Goal: Task Accomplishment & Management: Manage account settings

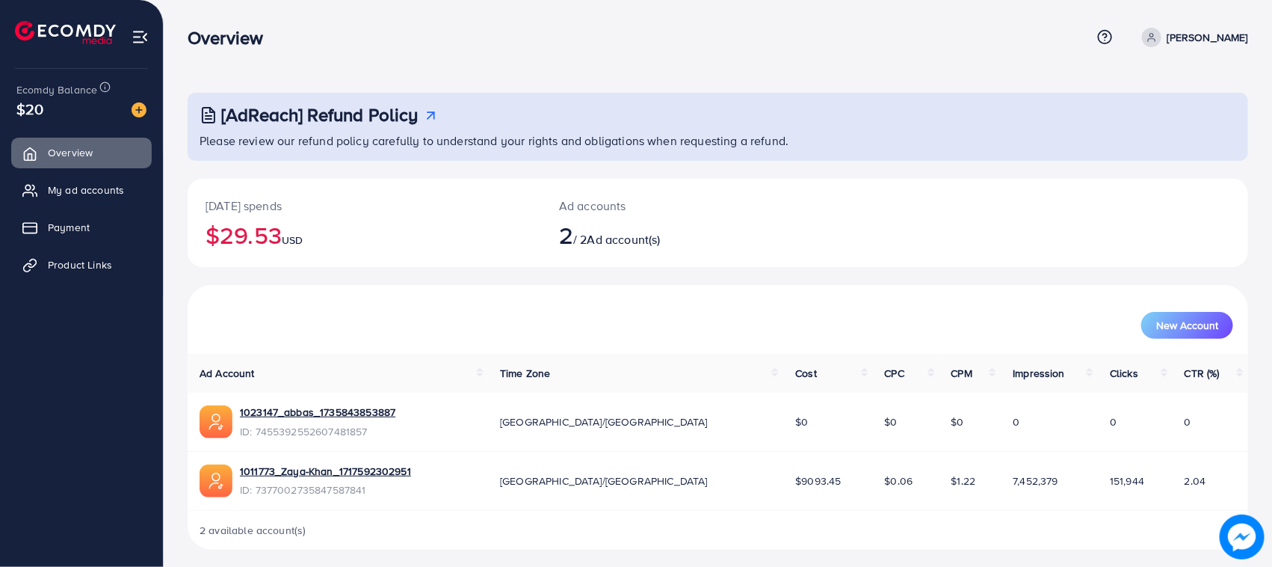
click at [78, 182] on span "My ad accounts" at bounding box center [86, 189] width 76 height 15
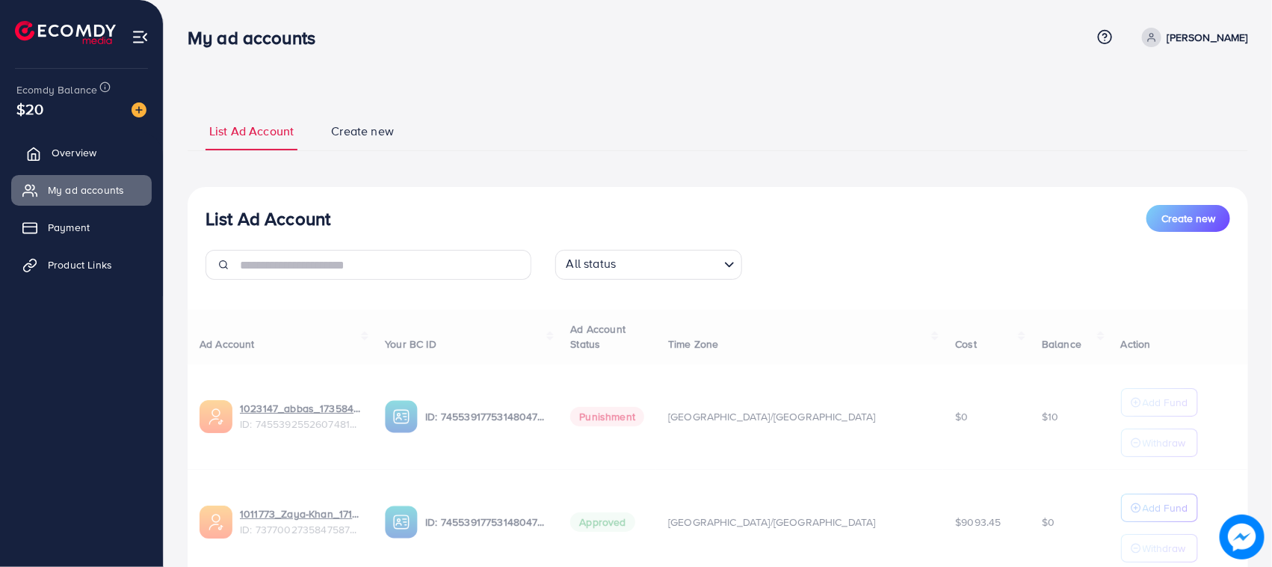
click at [98, 165] on link "Overview" at bounding box center [81, 153] width 141 height 30
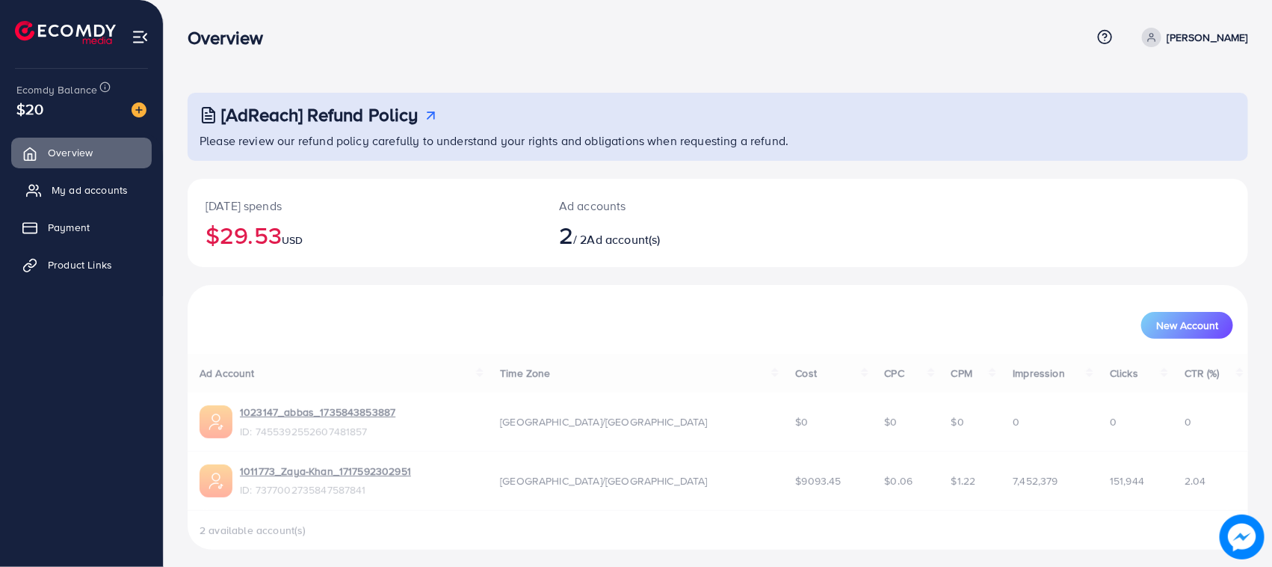
click at [99, 204] on link "My ad accounts" at bounding box center [81, 190] width 141 height 30
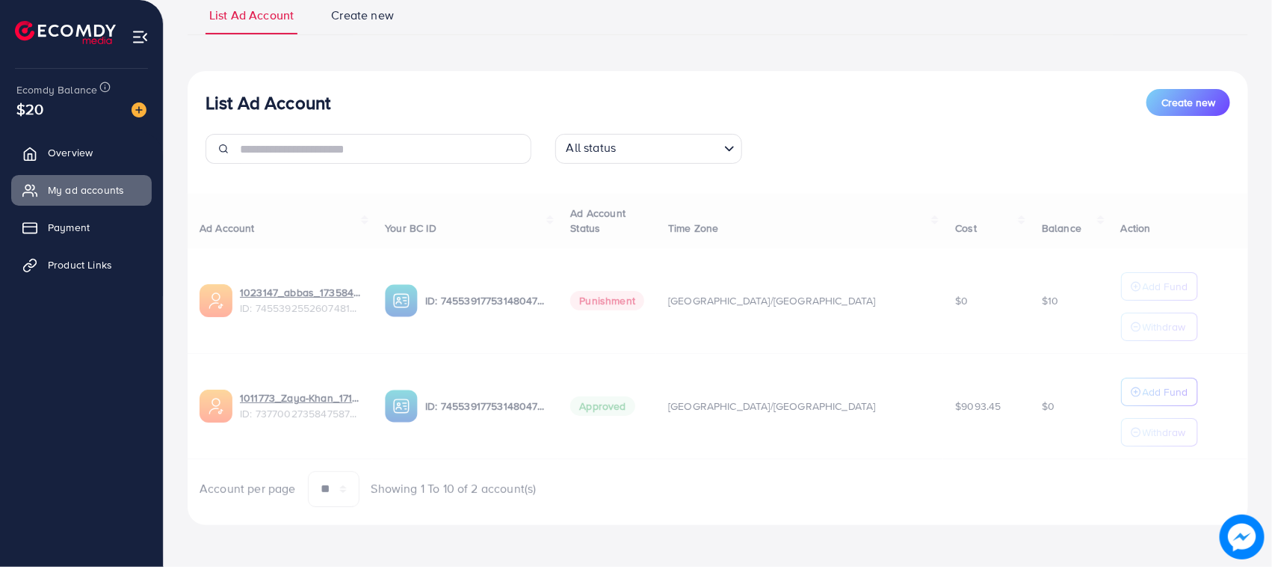
scroll to position [117, 0]
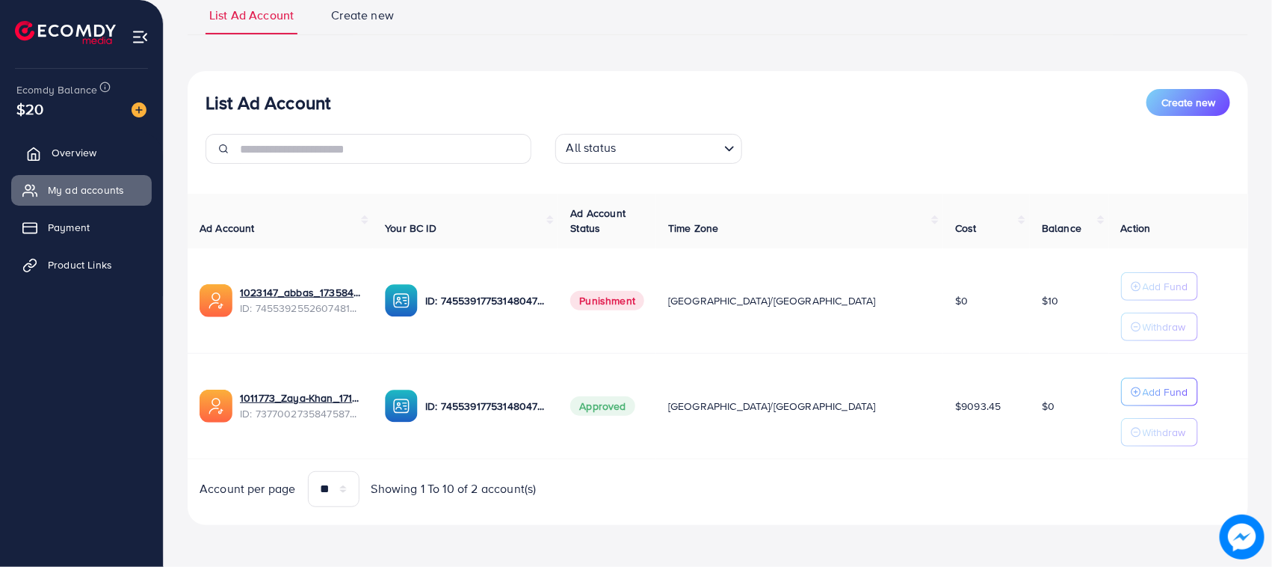
click at [77, 152] on span "Overview" at bounding box center [74, 152] width 45 height 15
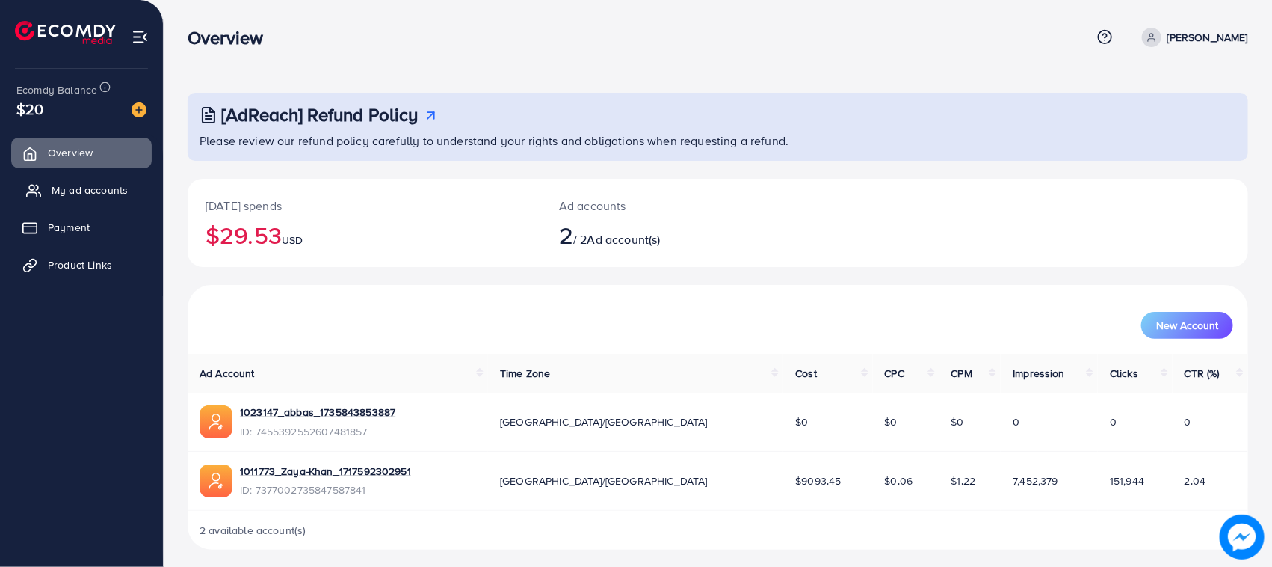
click at [129, 192] on link "My ad accounts" at bounding box center [81, 190] width 141 height 30
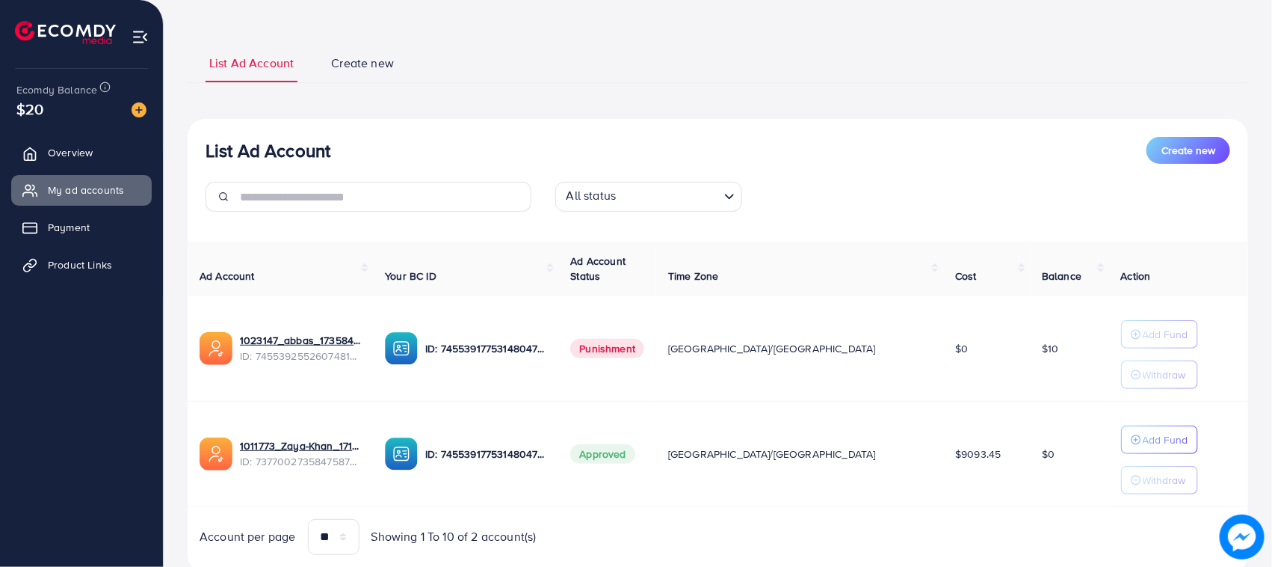
scroll to position [117, 0]
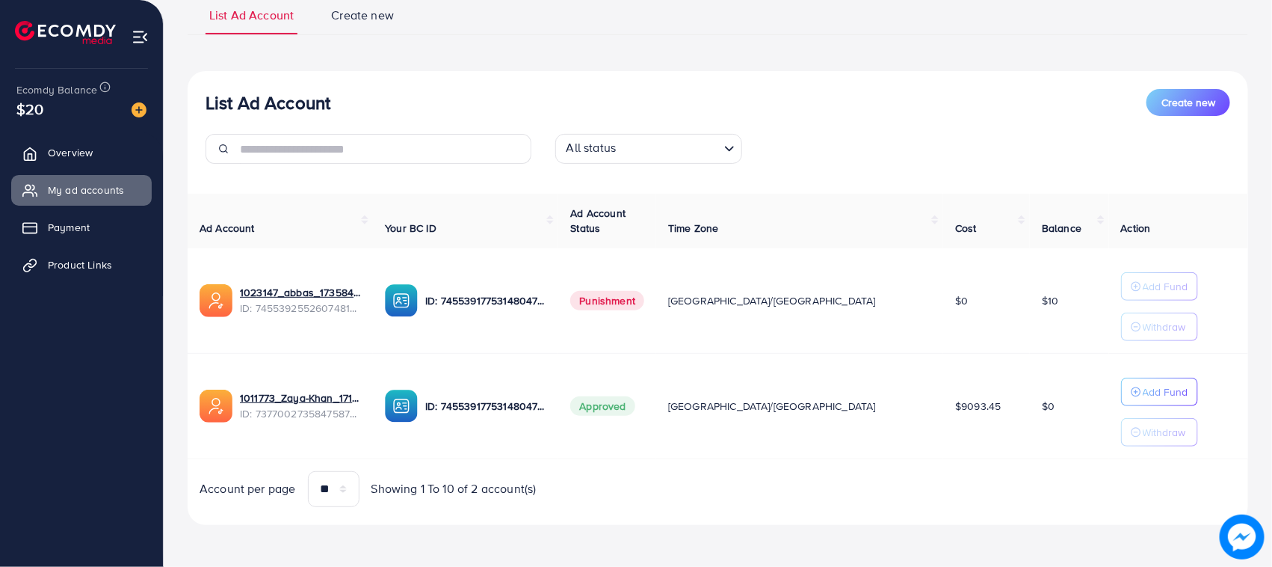
drag, startPoint x: 204, startPoint y: 102, endPoint x: 348, endPoint y: 96, distance: 144.4
click at [348, 96] on div "List Ad Account Create new" at bounding box center [718, 102] width 1025 height 27
click at [348, 95] on div "List Ad Account Create new" at bounding box center [718, 102] width 1025 height 27
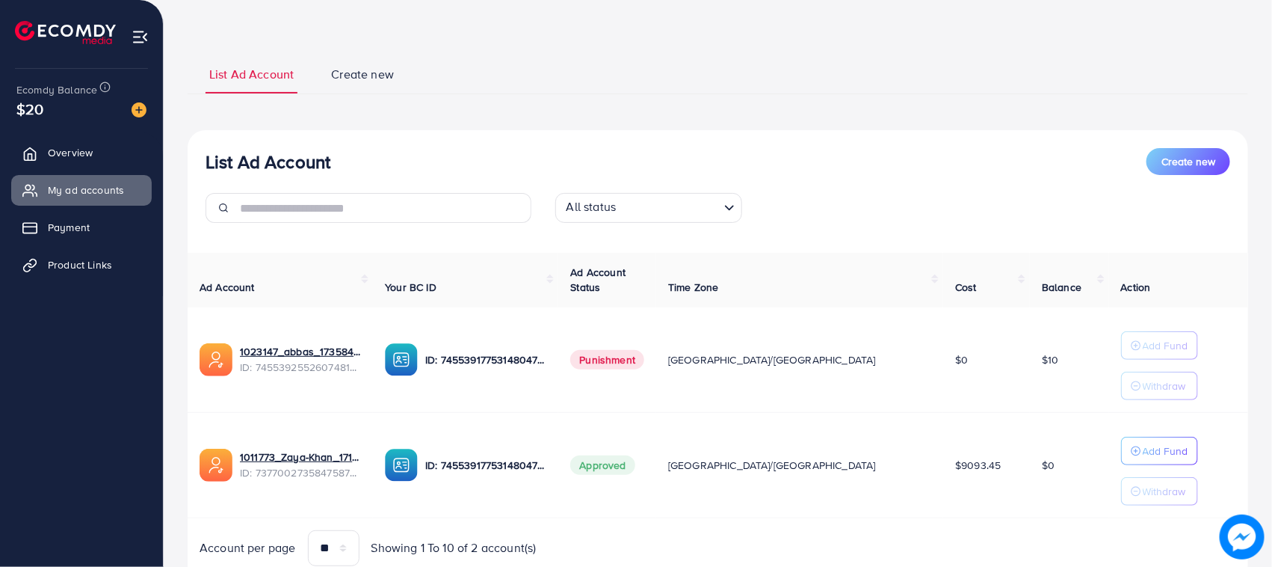
scroll to position [0, 0]
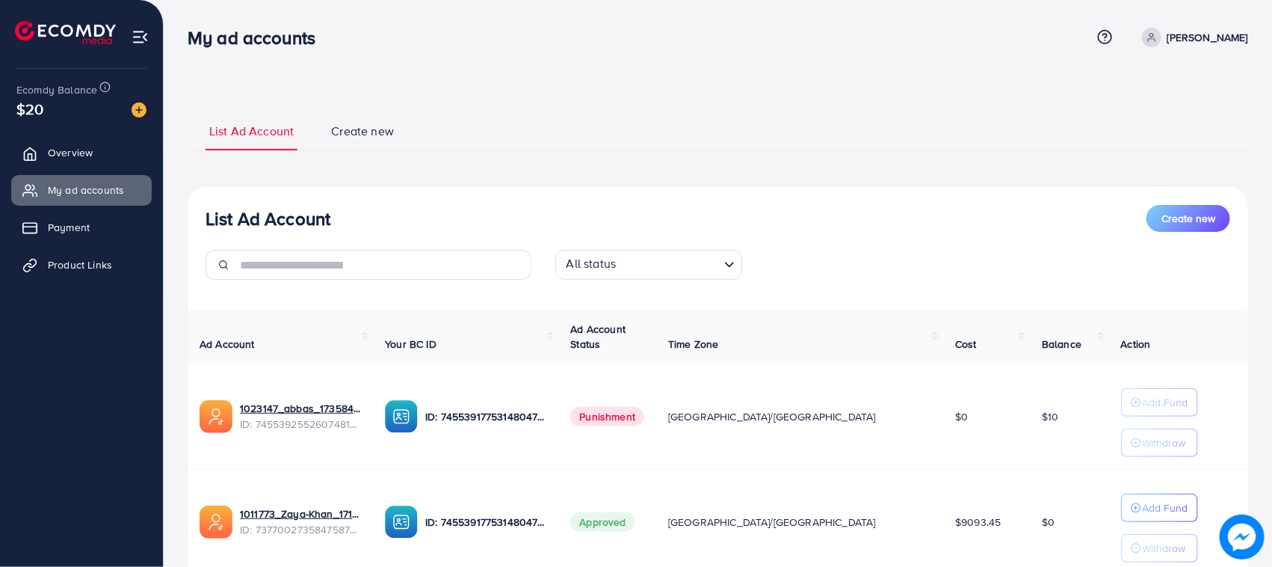
drag, startPoint x: 204, startPoint y: 98, endPoint x: 334, endPoint y: 211, distance: 172.2
click at [334, 211] on div "List Ad Account Create new List Ad Account Create new All status Loading... Ad …" at bounding box center [718, 376] width 1061 height 566
click at [334, 211] on div "List Ad Account Create new" at bounding box center [718, 218] width 1025 height 27
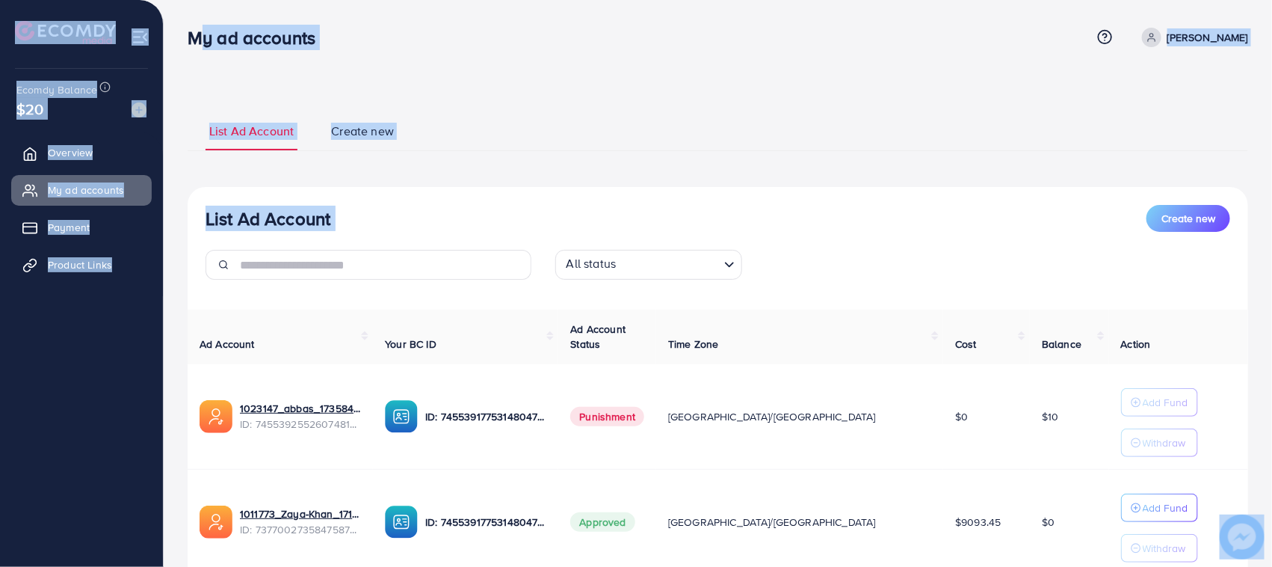
drag, startPoint x: 334, startPoint y: 211, endPoint x: 200, endPoint y: 51, distance: 208.5
click at [200, 51] on div "My ad accounts Help Center Contact Support Term and policy About Us abbas Profi…" at bounding box center [636, 341] width 1272 height 682
click at [200, 51] on div "My ad accounts Help Center Contact Support Term and policy About Us abbas Profi…" at bounding box center [718, 37] width 1061 height 40
drag, startPoint x: 195, startPoint y: 37, endPoint x: 329, endPoint y: 232, distance: 236.6
click at [329, 232] on div "My ad accounts Help Center Contact Support Term and policy About Us abbas Profi…" at bounding box center [636, 341] width 1272 height 682
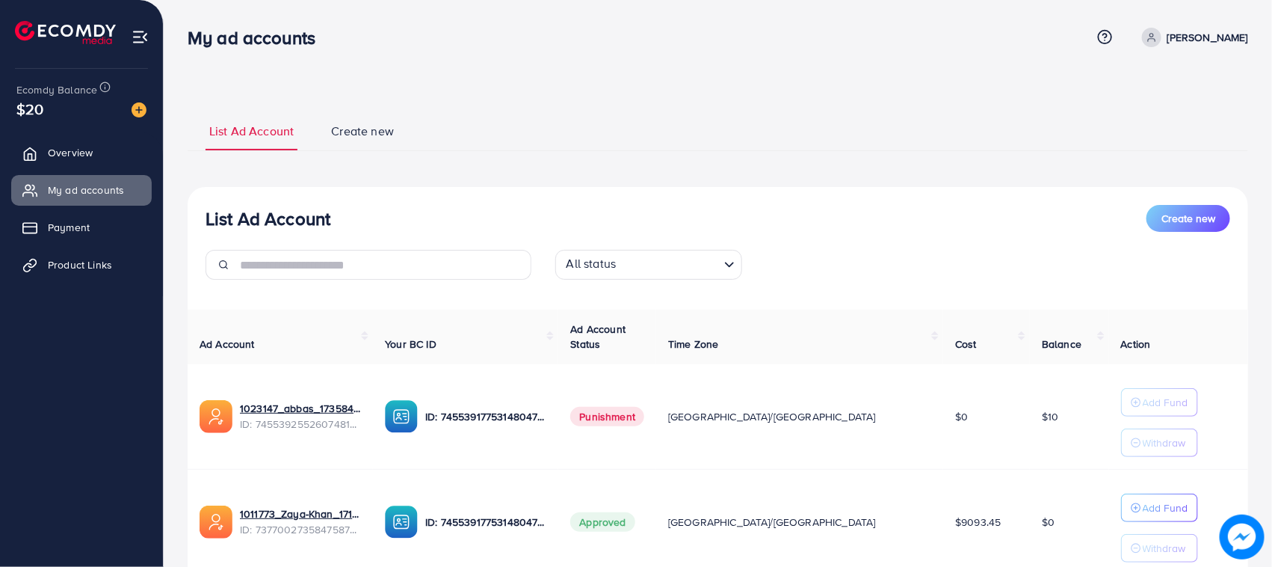
click at [329, 232] on div "List Ad Account Create new All status Loading..." at bounding box center [718, 248] width 1061 height 87
drag, startPoint x: 329, startPoint y: 232, endPoint x: 185, endPoint y: 45, distance: 236.2
click at [189, 51] on div "My ad accounts Help Center Contact Support Term and policy About Us abbas Profi…" at bounding box center [636, 341] width 1272 height 682
click at [185, 45] on div "My ad accounts" at bounding box center [258, 38] width 164 height 22
drag, startPoint x: 185, startPoint y: 45, endPoint x: 299, endPoint y: 218, distance: 207.3
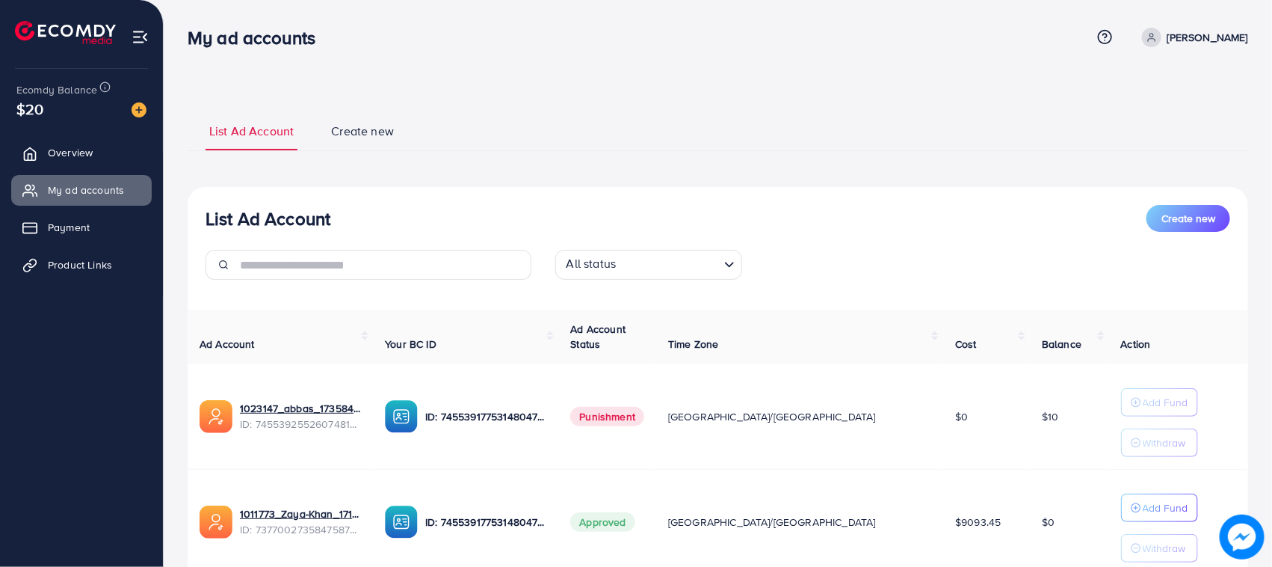
click at [299, 218] on div "My ad accounts Help Center Contact Support Term and policy About Us abbas Profi…" at bounding box center [636, 341] width 1272 height 682
click at [323, 210] on h3 "List Ad Account" at bounding box center [268, 219] width 125 height 22
drag, startPoint x: 323, startPoint y: 210, endPoint x: 233, endPoint y: 194, distance: 91.1
click at [234, 195] on div "List Ad Account Create new All status Loading... Ad Account Your BC ID Ad Accou…" at bounding box center [718, 414] width 1061 height 454
click at [233, 194] on div "List Ad Account Create new All status Loading... Ad Account Your BC ID Ad Accou…" at bounding box center [718, 414] width 1061 height 454
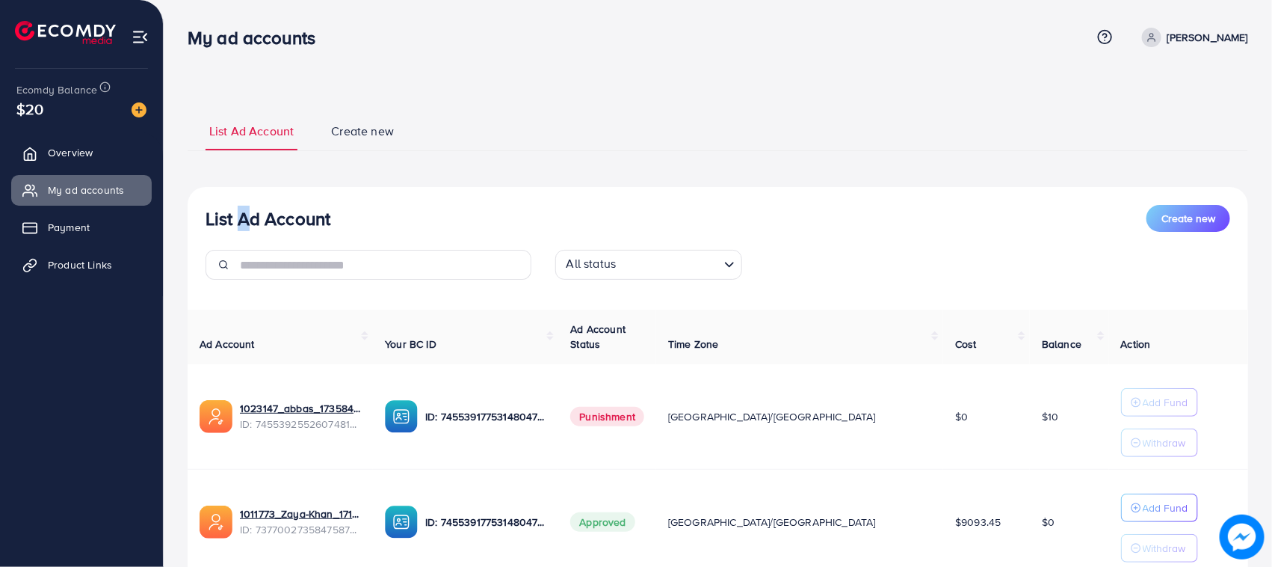
click at [233, 194] on div "List Ad Account Create new All status Loading... Ad Account Your BC ID Ad Accou…" at bounding box center [718, 414] width 1061 height 454
click at [247, 194] on div "List Ad Account Create new All status Loading... Ad Account Your BC ID Ad Accou…" at bounding box center [718, 414] width 1061 height 454
click at [338, 554] on td "1011773_Zaya-Khan_1717592302951 ID: 7377002735847587841" at bounding box center [280, 521] width 185 height 105
click at [46, 155] on link "Overview" at bounding box center [81, 153] width 141 height 30
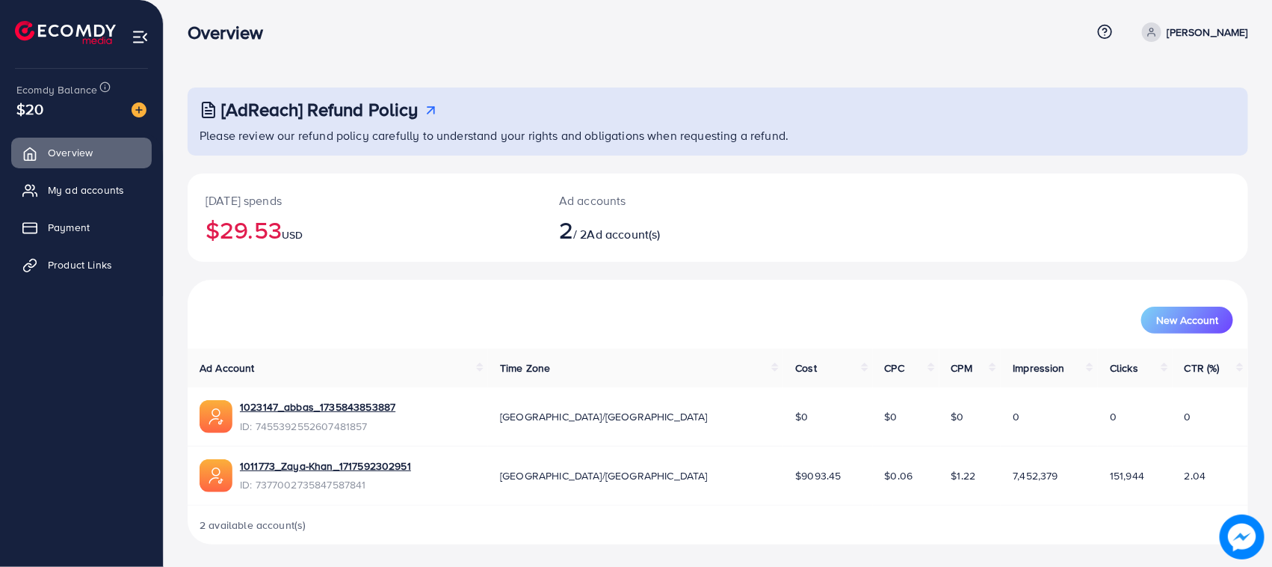
scroll to position [6, 0]
drag, startPoint x: 678, startPoint y: 483, endPoint x: 756, endPoint y: 490, distance: 78.8
click at [756, 490] on tr "1011773_Zaya-Khan_1717592302951 ID: 7377002735847587841 [GEOGRAPHIC_DATA]/[GEOG…" at bounding box center [718, 475] width 1061 height 59
click at [783, 491] on td "$9093.45" at bounding box center [827, 475] width 89 height 59
drag, startPoint x: 760, startPoint y: 491, endPoint x: 673, endPoint y: 475, distance: 89.0
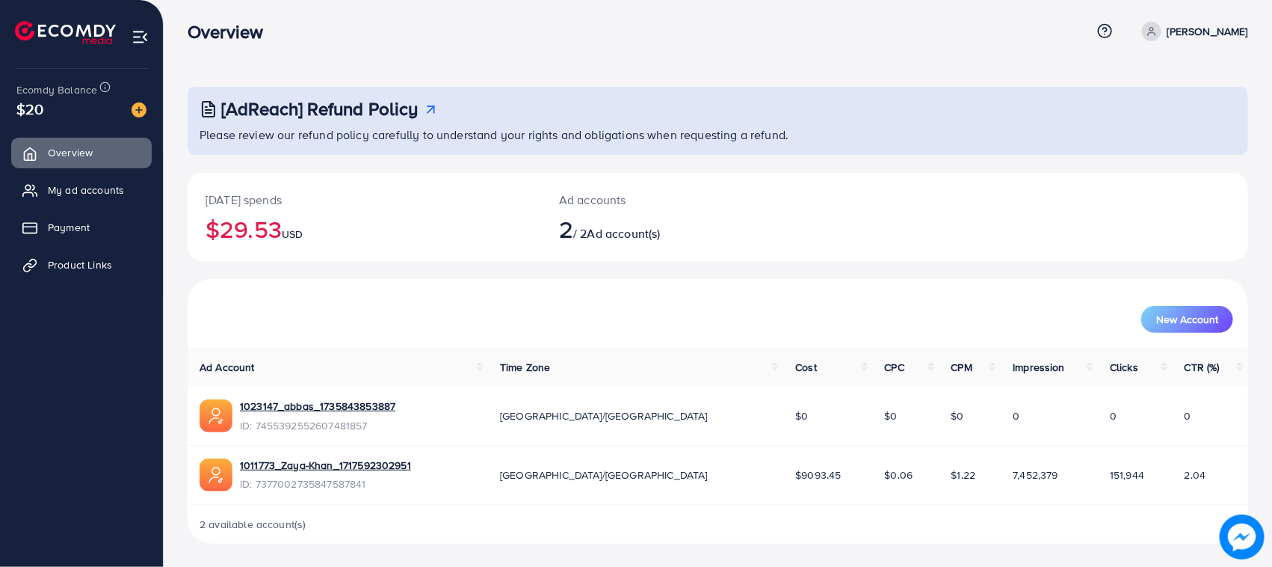
click at [674, 476] on tr "1011773_Zaya-Khan_1717592302951 ID: 7377002735847587841 [GEOGRAPHIC_DATA]/[GEOG…" at bounding box center [718, 475] width 1061 height 59
click at [755, 247] on div "Ad accounts 2 / 2 Ad account(s)" at bounding box center [673, 217] width 265 height 88
drag, startPoint x: 746, startPoint y: 479, endPoint x: 675, endPoint y: 503, distance: 74.9
click at [681, 477] on tr "1011773_Zaya-Khan_1717592302951 ID: 7377002735847587841 [GEOGRAPHIC_DATA]/[GEOG…" at bounding box center [718, 475] width 1061 height 59
click at [675, 505] on div "2 available account(s)" at bounding box center [718, 524] width 1061 height 39
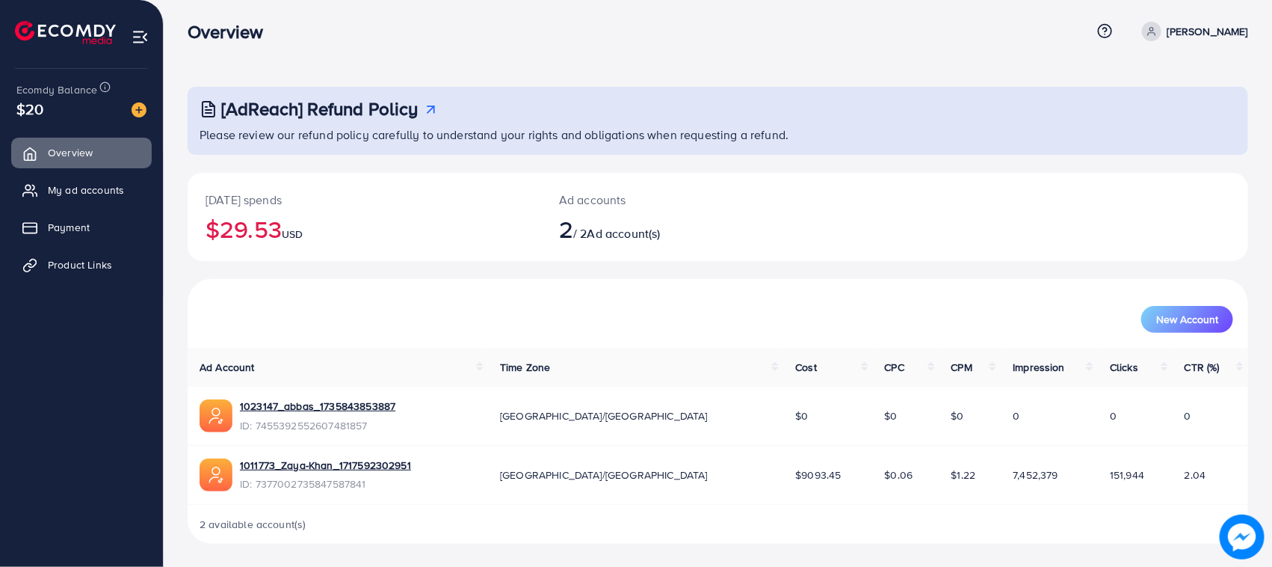
drag, startPoint x: 727, startPoint y: 481, endPoint x: 753, endPoint y: 486, distance: 27.4
click at [753, 486] on tr "1011773_Zaya-Khan_1717592302951 ID: 7377002735847587841 [GEOGRAPHIC_DATA]/[GEOG…" at bounding box center [718, 475] width 1061 height 59
click at [760, 514] on div "2 available account(s)" at bounding box center [718, 524] width 1061 height 39
click at [141, 108] on img at bounding box center [139, 109] width 15 height 15
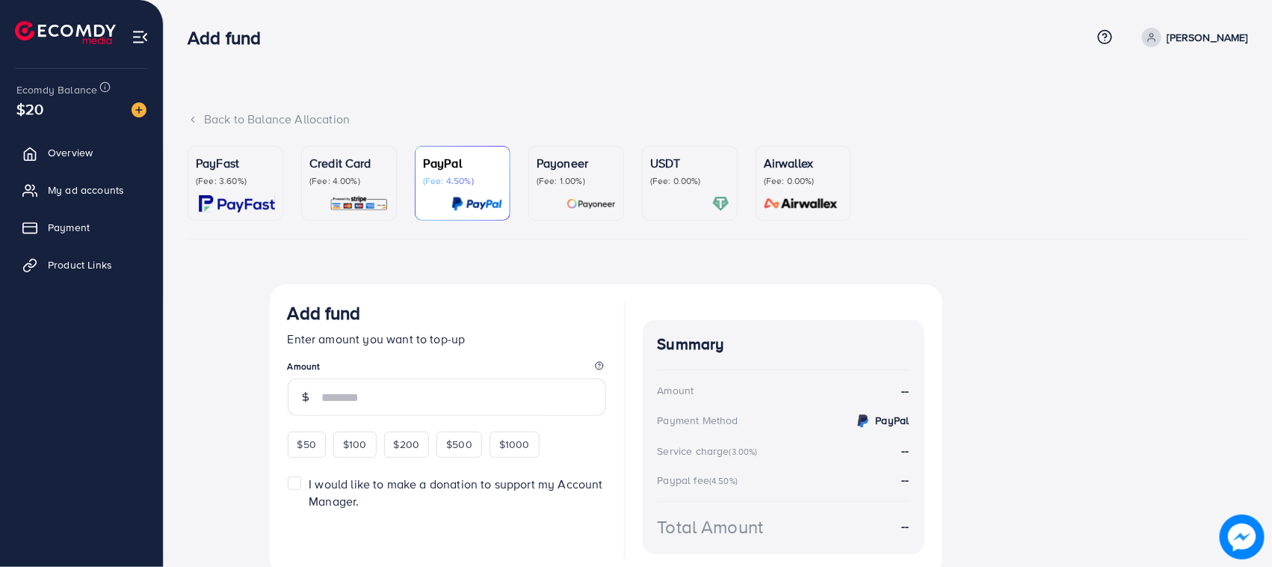
click at [344, 175] on p "(Fee: 4.00%)" at bounding box center [348, 181] width 79 height 12
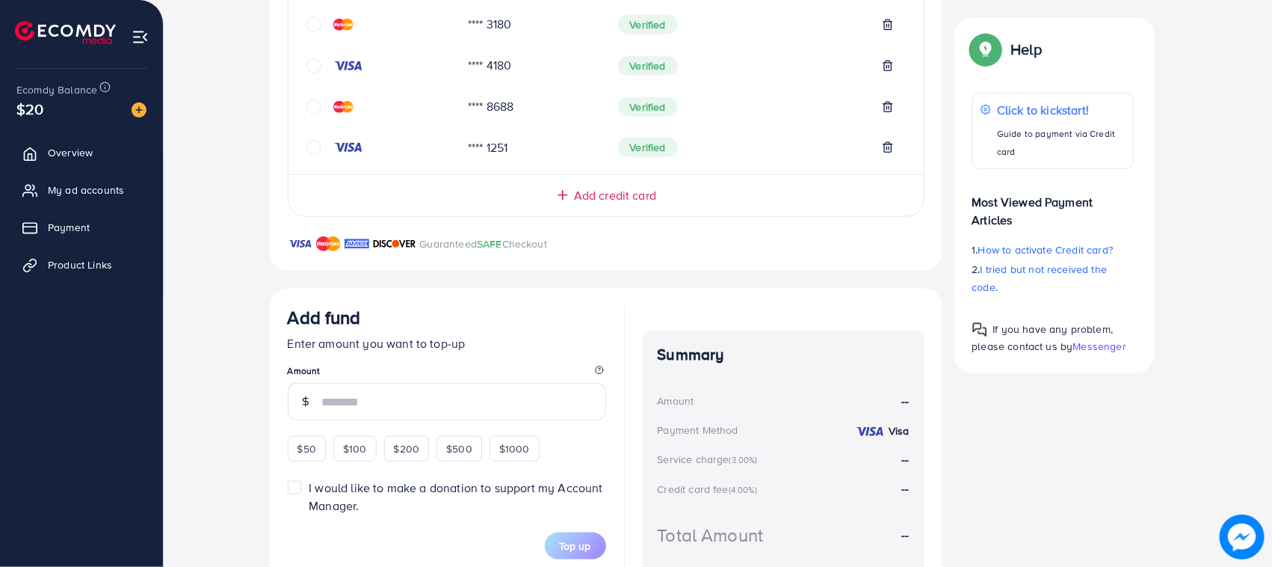
scroll to position [467, 0]
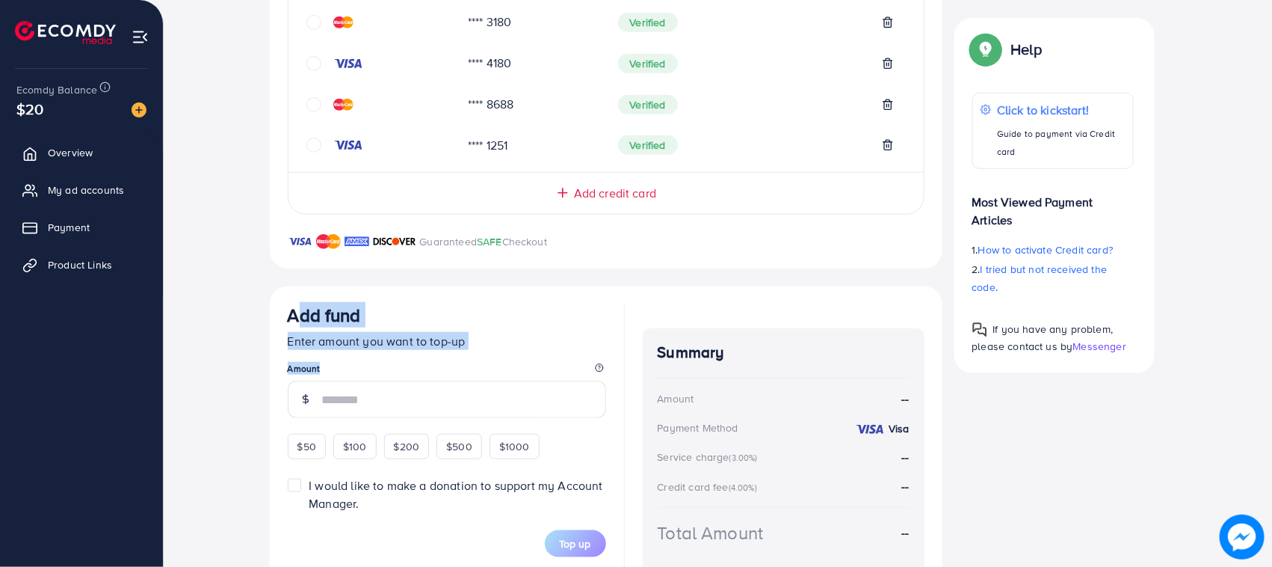
drag, startPoint x: 284, startPoint y: 315, endPoint x: 551, endPoint y: 352, distance: 269.4
click at [435, 363] on div "Add fund Enter amount you want to top-up Amount $50 $100 $200 $500 $1000 I woul…" at bounding box center [606, 450] width 673 height 328
click at [610, 335] on div "Add fund Enter amount you want to top-up Amount $50 $100 $200 $500 $1000 I woul…" at bounding box center [606, 450] width 637 height 292
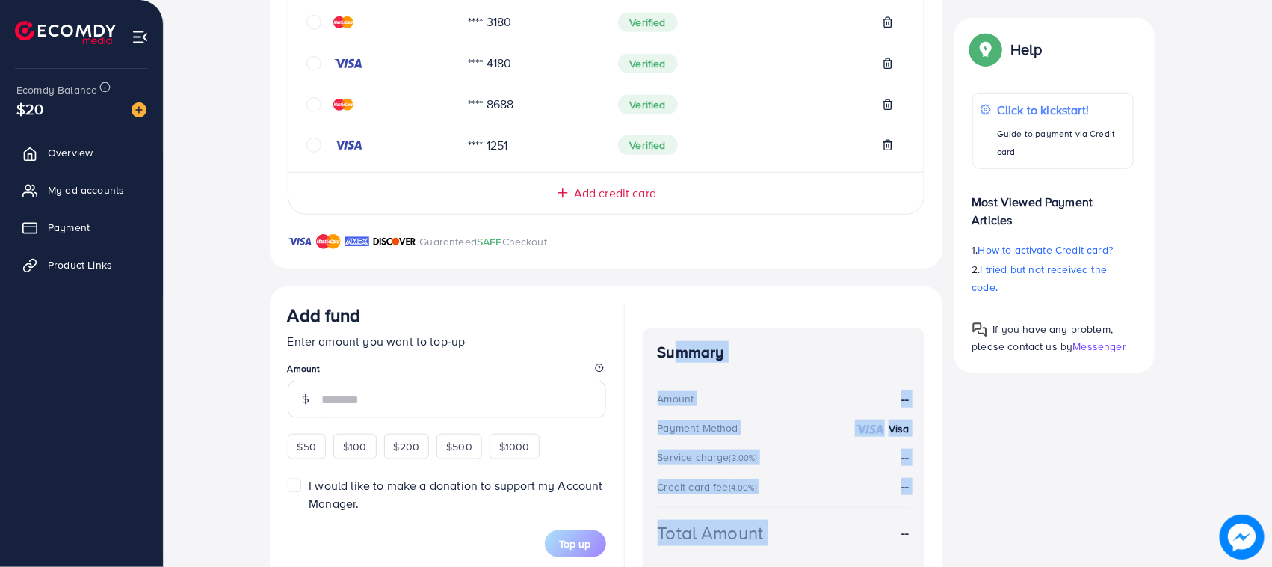
scroll to position [539, 0]
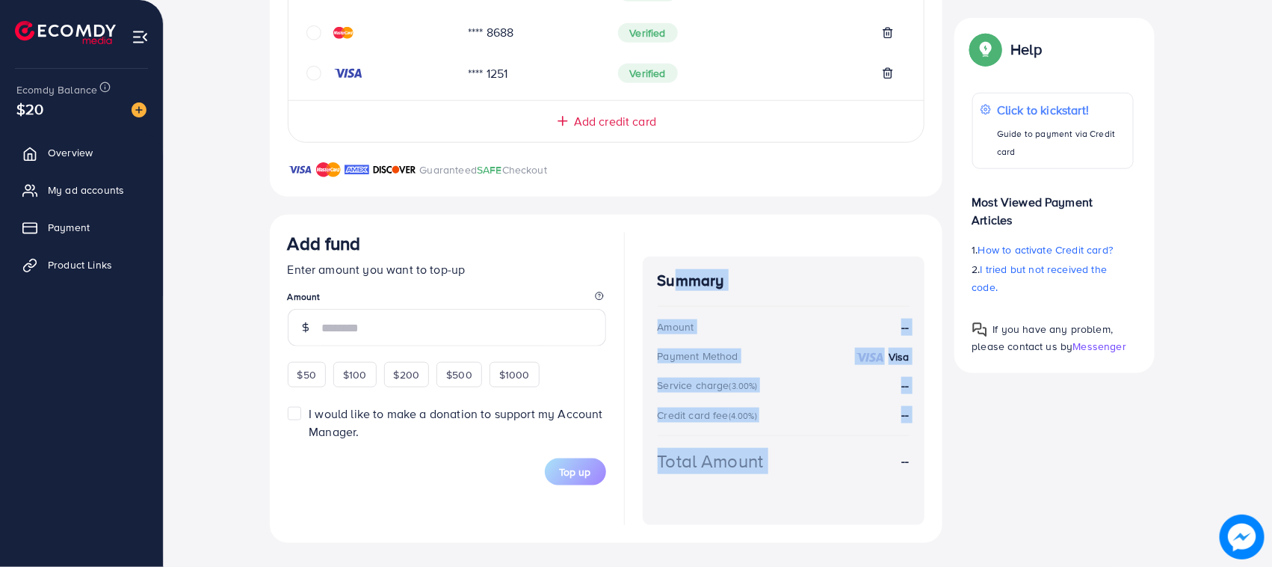
drag, startPoint x: 664, startPoint y: 354, endPoint x: 888, endPoint y: 576, distance: 315.6
click at [664, 278] on h4 "Summary" at bounding box center [784, 280] width 252 height 19
drag, startPoint x: 659, startPoint y: 277, endPoint x: 789, endPoint y: 480, distance: 241.0
click at [789, 480] on div "Summary Amount -- Payment Method Visa Service charge (3.00%) -- Credit card fee…" at bounding box center [784, 390] width 282 height 268
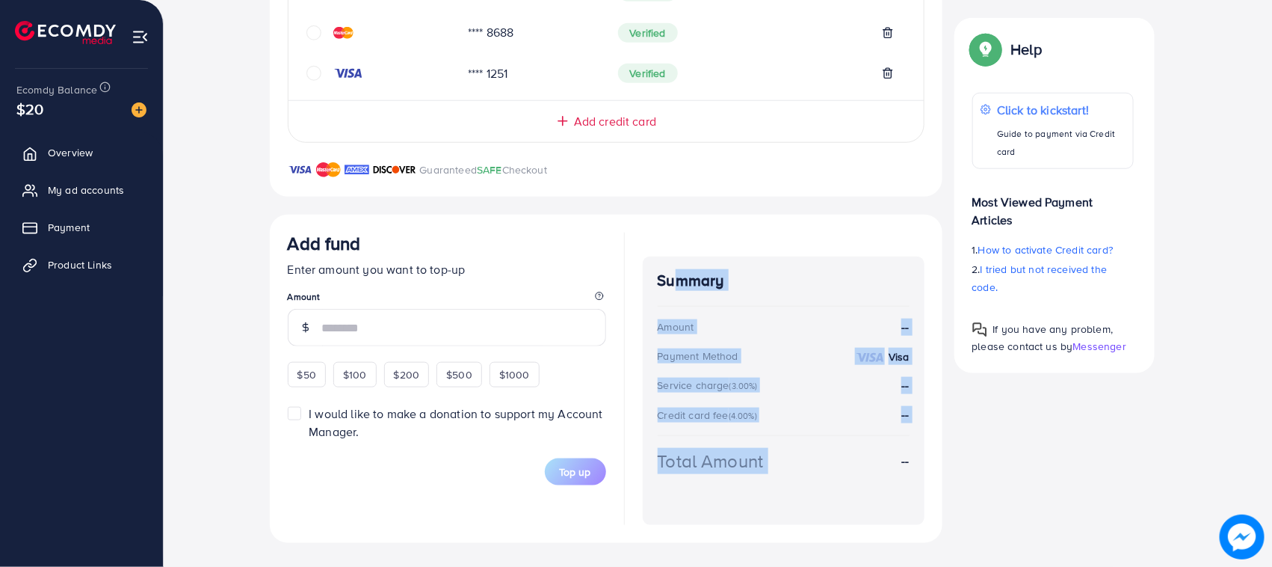
click at [789, 496] on div "Total Amount --" at bounding box center [784, 479] width 252 height 62
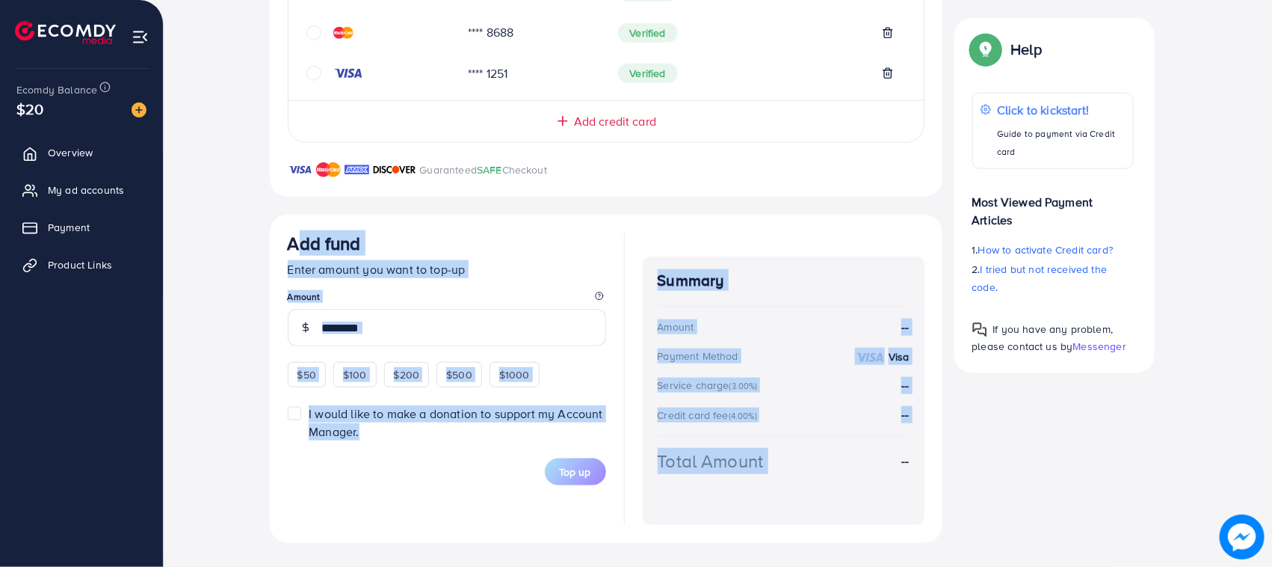
drag, startPoint x: 288, startPoint y: 240, endPoint x: 887, endPoint y: 478, distance: 645.2
click at [887, 478] on div "Add fund Enter amount you want to top-up Amount $50 $100 $200 $500 $1000 I woul…" at bounding box center [606, 378] width 637 height 292
click at [892, 478] on div "Total Amount --" at bounding box center [784, 479] width 252 height 62
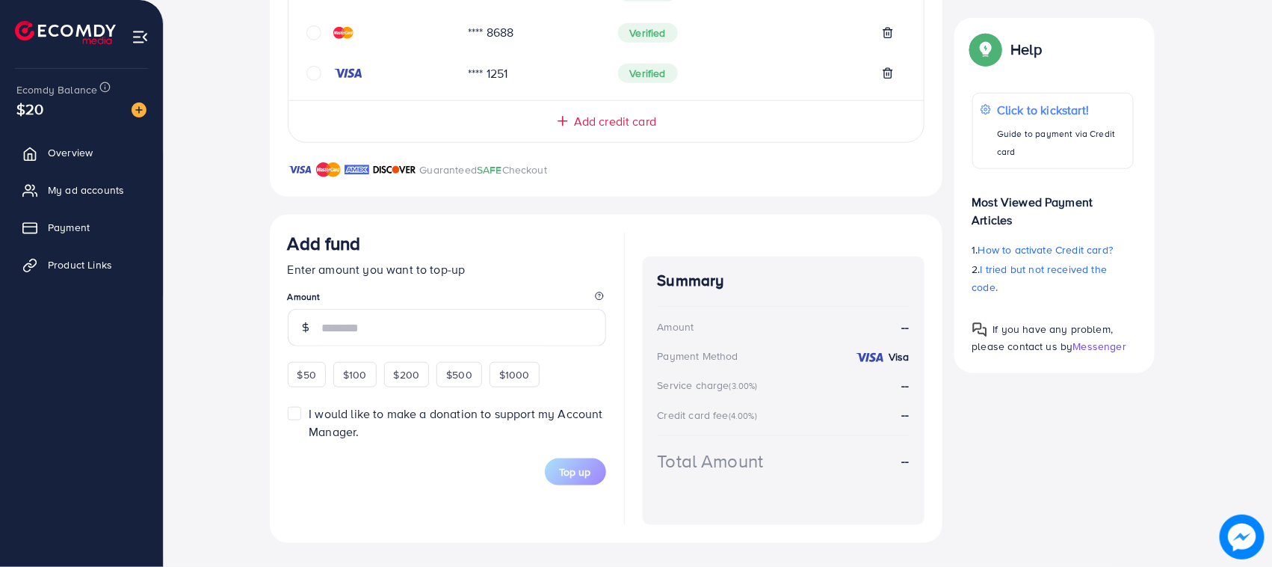
drag, startPoint x: 284, startPoint y: 247, endPoint x: 925, endPoint y: 479, distance: 681.2
click at [925, 479] on div "Add fund Enter amount you want to top-up Amount $50 $100 $200 $500 $1000 I woul…" at bounding box center [606, 379] width 673 height 328
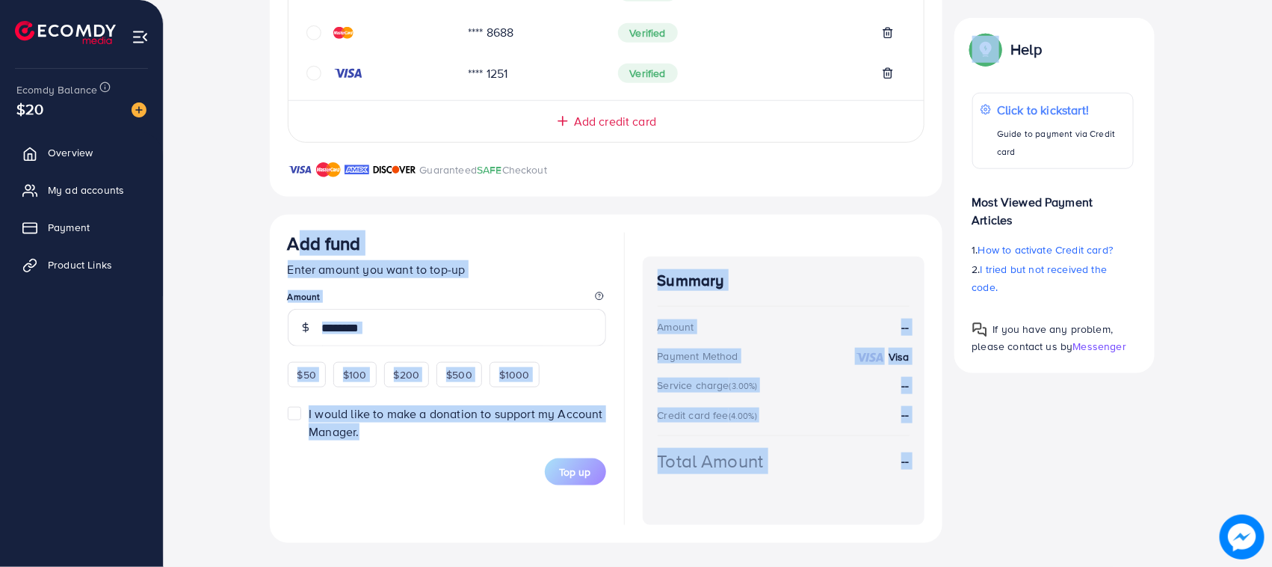
drag, startPoint x: 925, startPoint y: 479, endPoint x: 292, endPoint y: 241, distance: 676.6
click at [292, 241] on div "Add fund Enter amount you want to top-up Amount $50 $100 $200 $500 $1000 I woul…" at bounding box center [606, 379] width 673 height 328
click at [292, 241] on h3 "Add fund" at bounding box center [324, 243] width 73 height 22
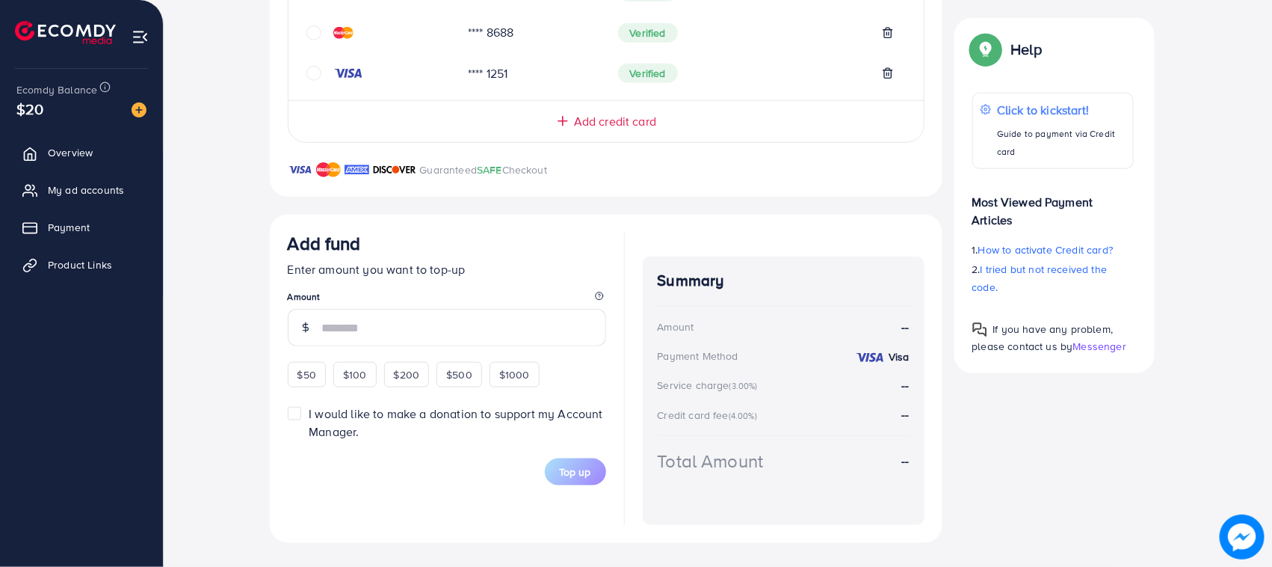
click at [482, 260] on p "Enter amount you want to top-up" at bounding box center [447, 269] width 318 height 18
click at [61, 183] on span "My ad accounts" at bounding box center [90, 189] width 76 height 15
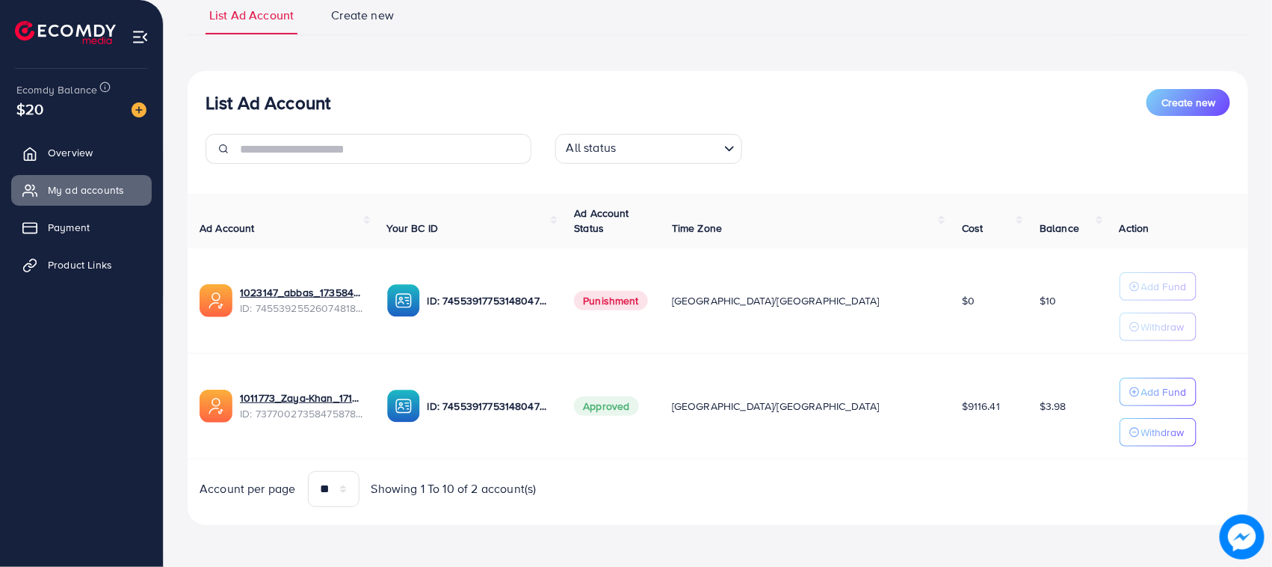
scroll to position [117, 0]
click at [1147, 392] on p "Add Fund" at bounding box center [1164, 392] width 46 height 18
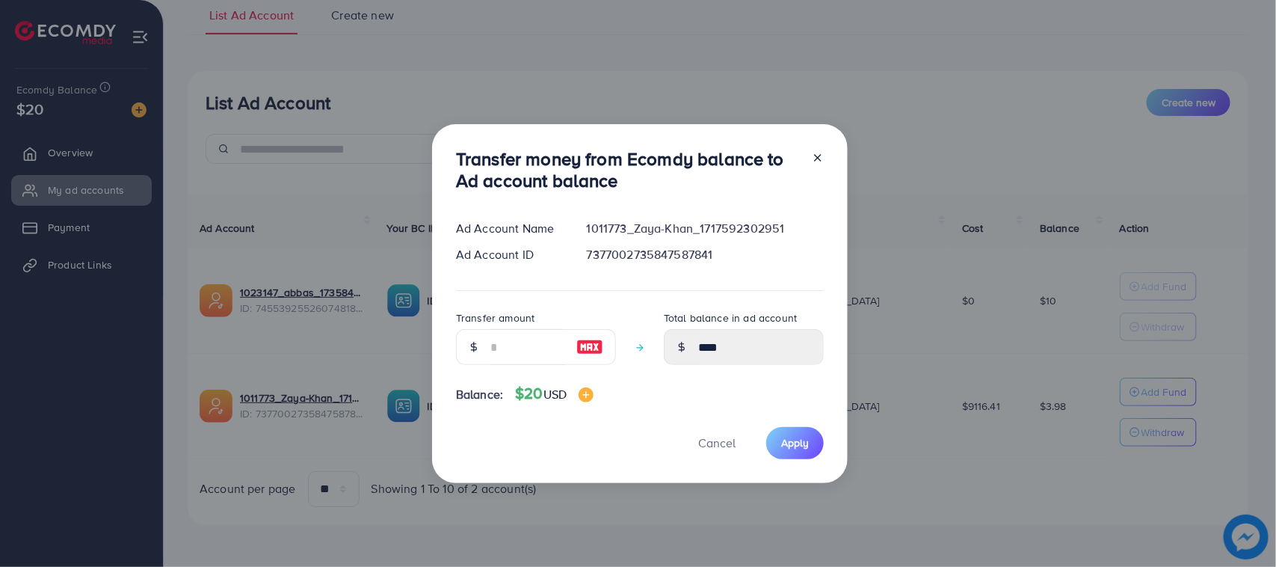
click at [588, 345] on img at bounding box center [589, 347] width 27 height 18
type input "**"
type input "*****"
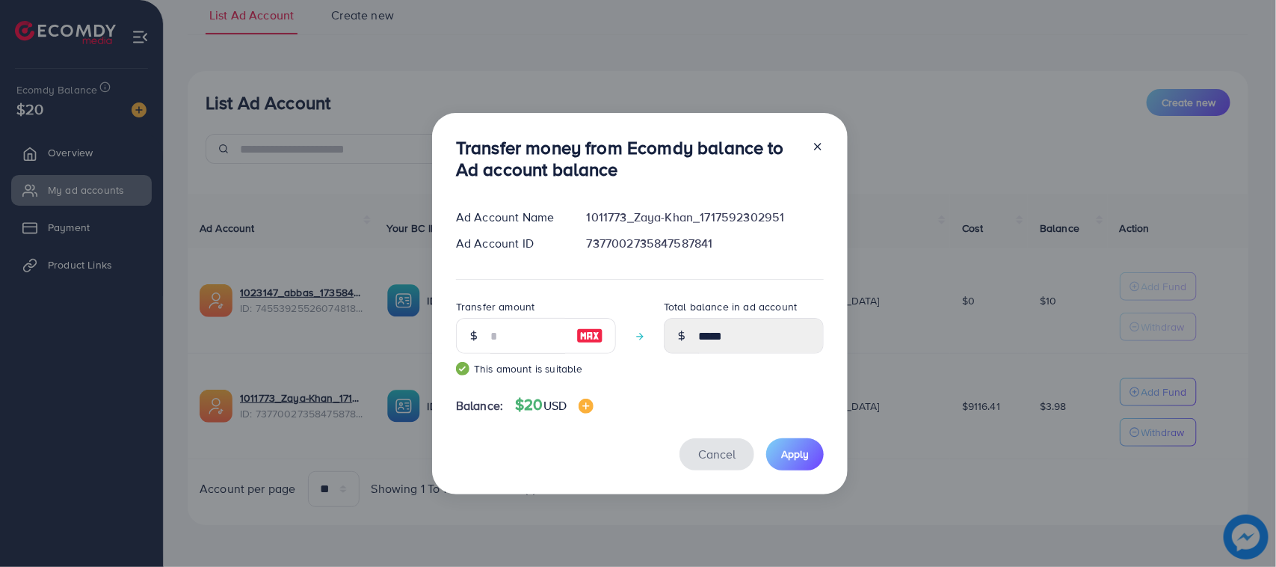
click at [723, 460] on span "Cancel" at bounding box center [716, 454] width 37 height 16
type input "****"
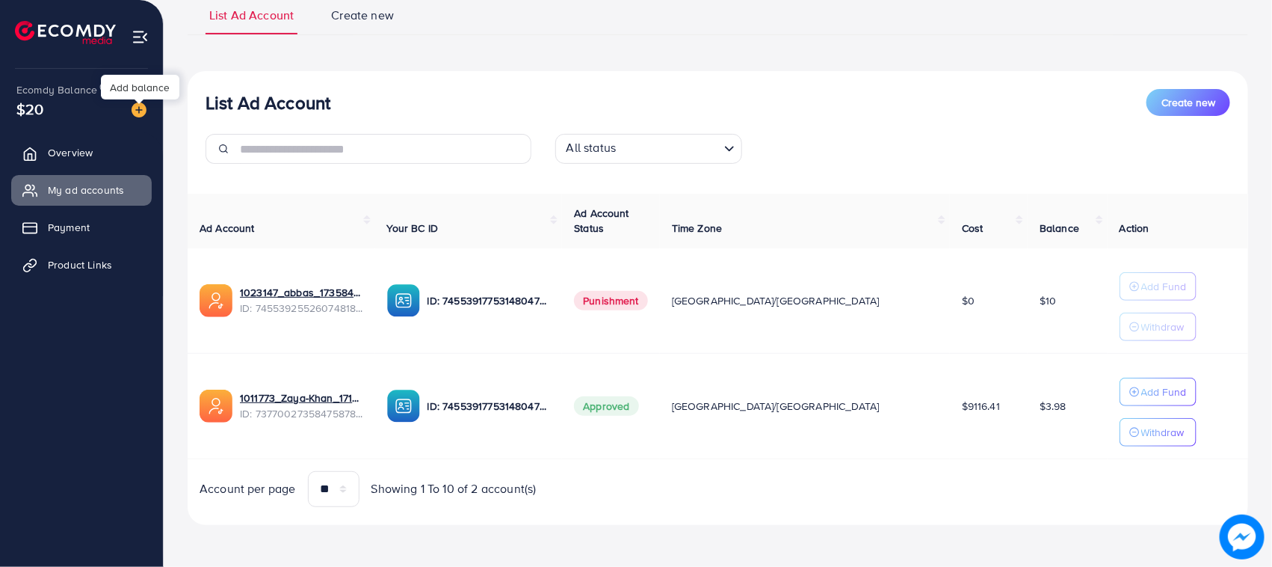
click at [141, 103] on img at bounding box center [139, 109] width 15 height 15
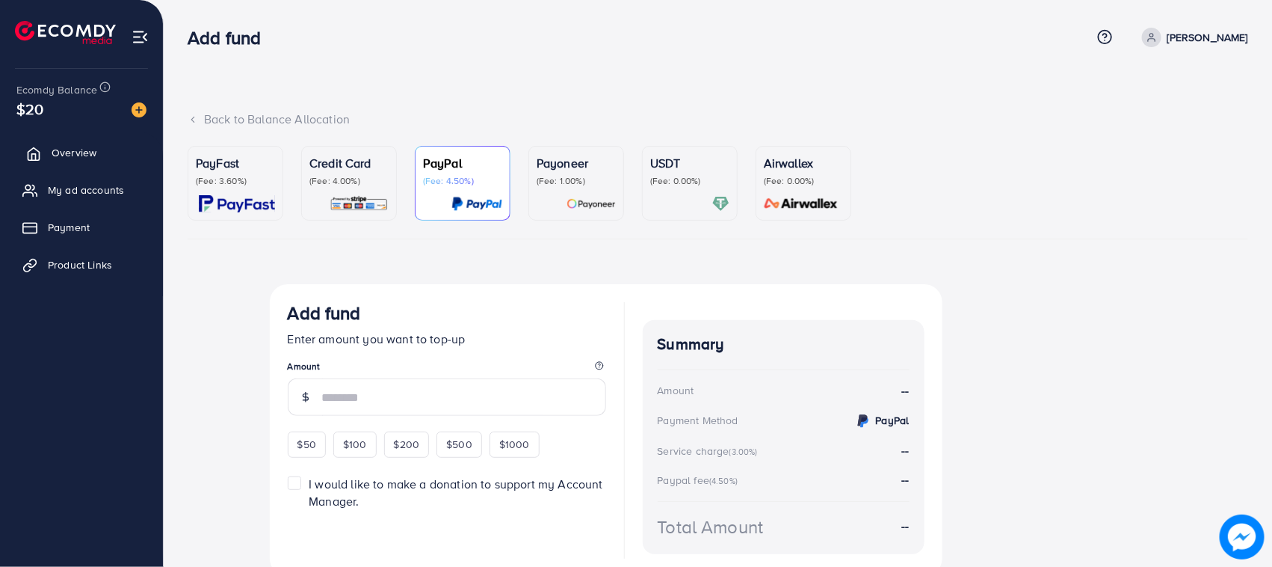
click at [58, 143] on link "Overview" at bounding box center [81, 153] width 141 height 30
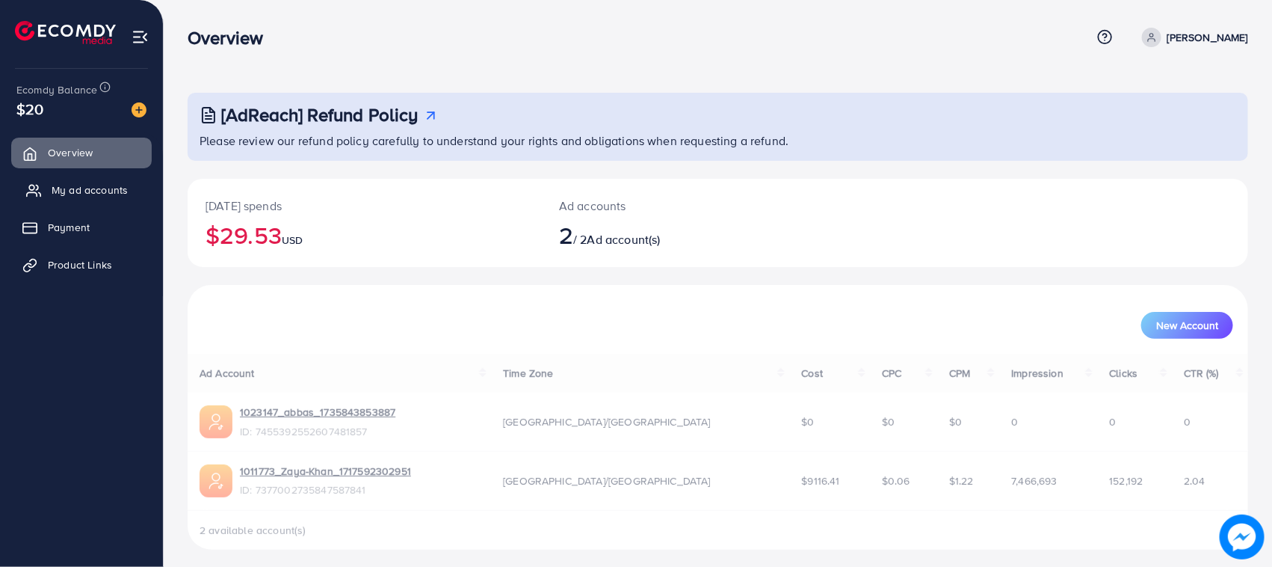
click at [78, 191] on span "My ad accounts" at bounding box center [90, 189] width 76 height 15
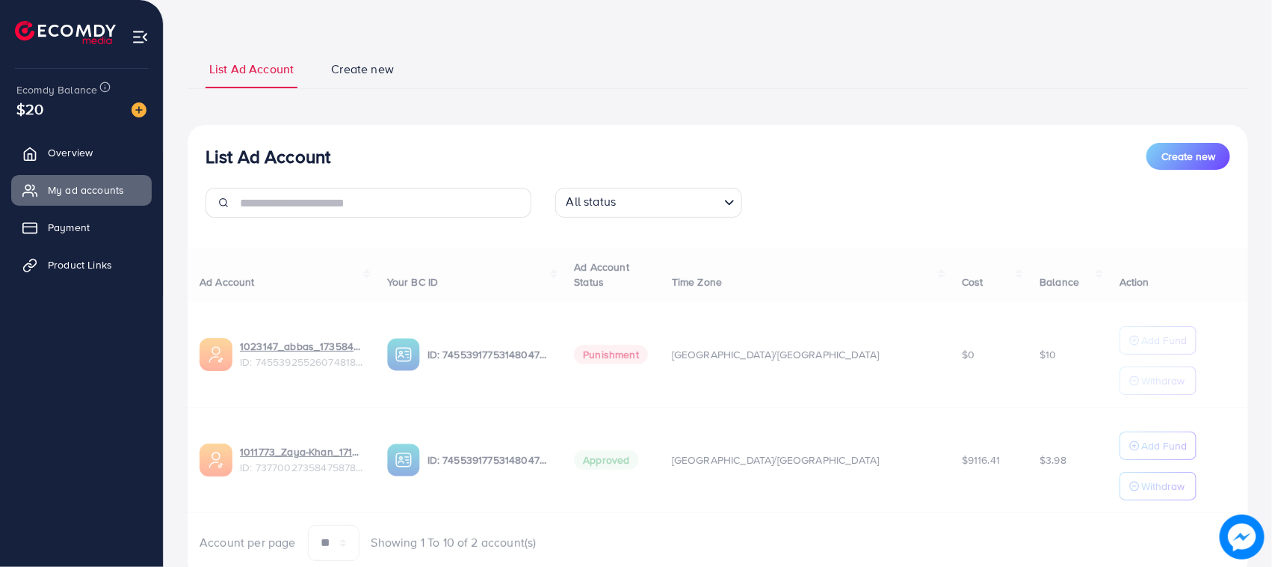
scroll to position [117, 0]
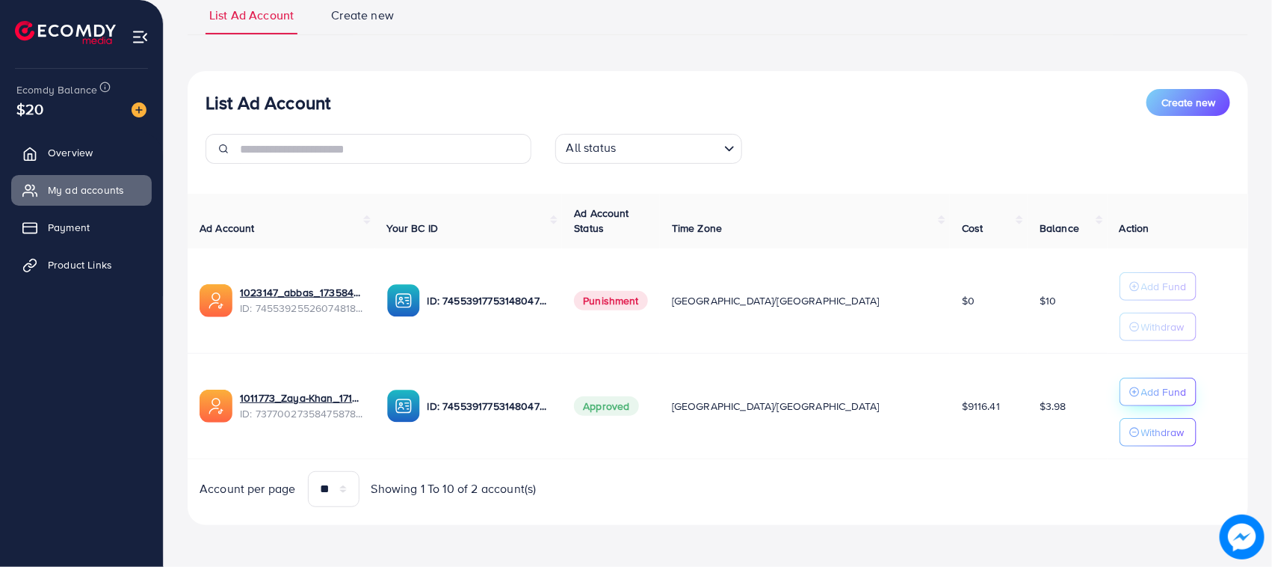
click at [1141, 392] on p "Add Fund" at bounding box center [1164, 392] width 46 height 18
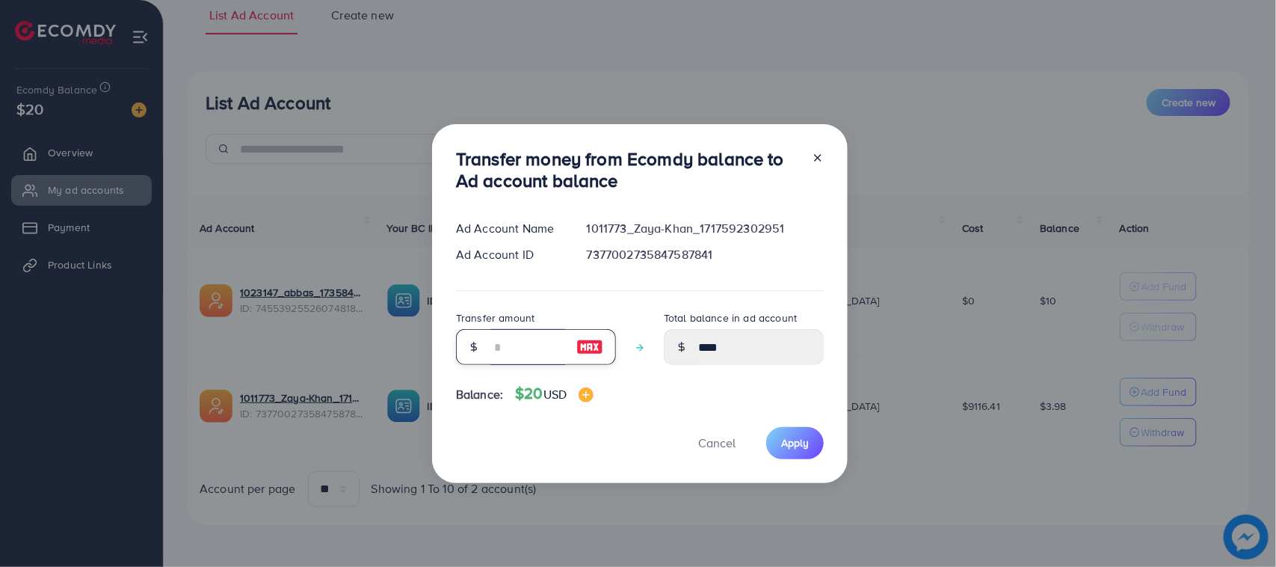
click at [521, 353] on input "number" at bounding box center [527, 347] width 75 height 36
type input "*"
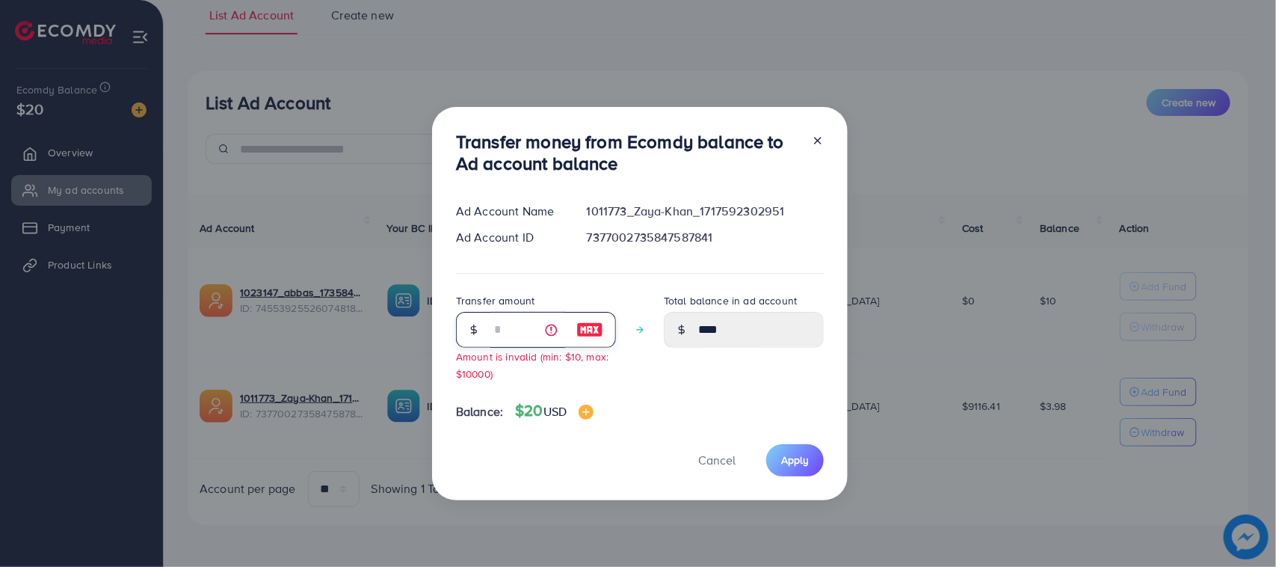
type input "****"
type input "**"
type input "*****"
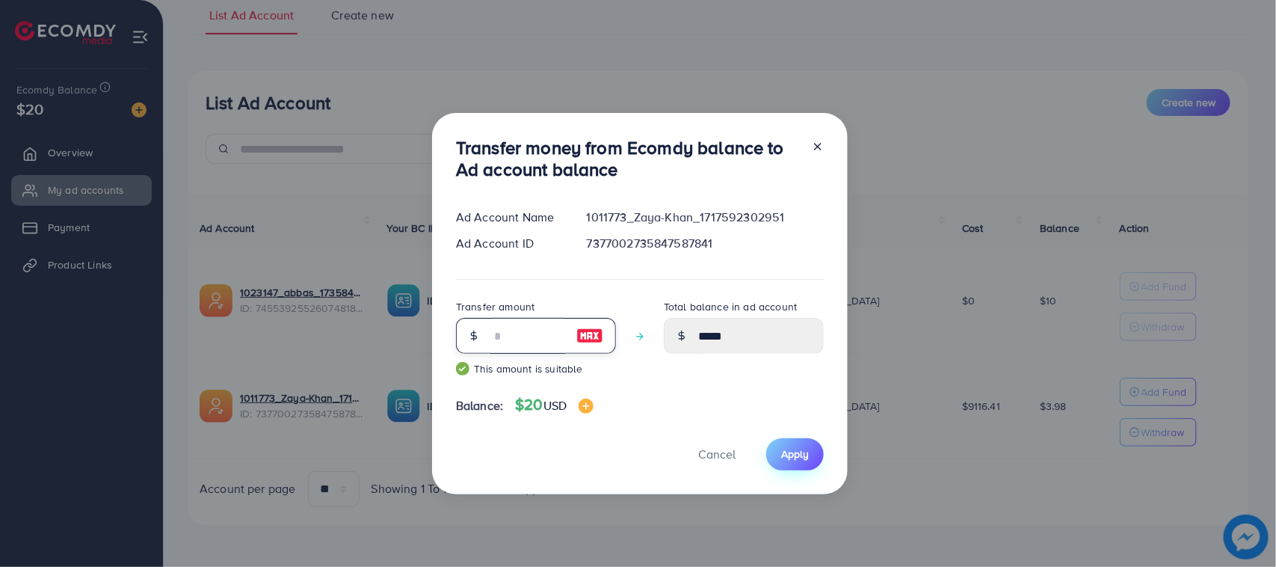
type input "**"
click at [798, 465] on button "Apply" at bounding box center [795, 454] width 58 height 32
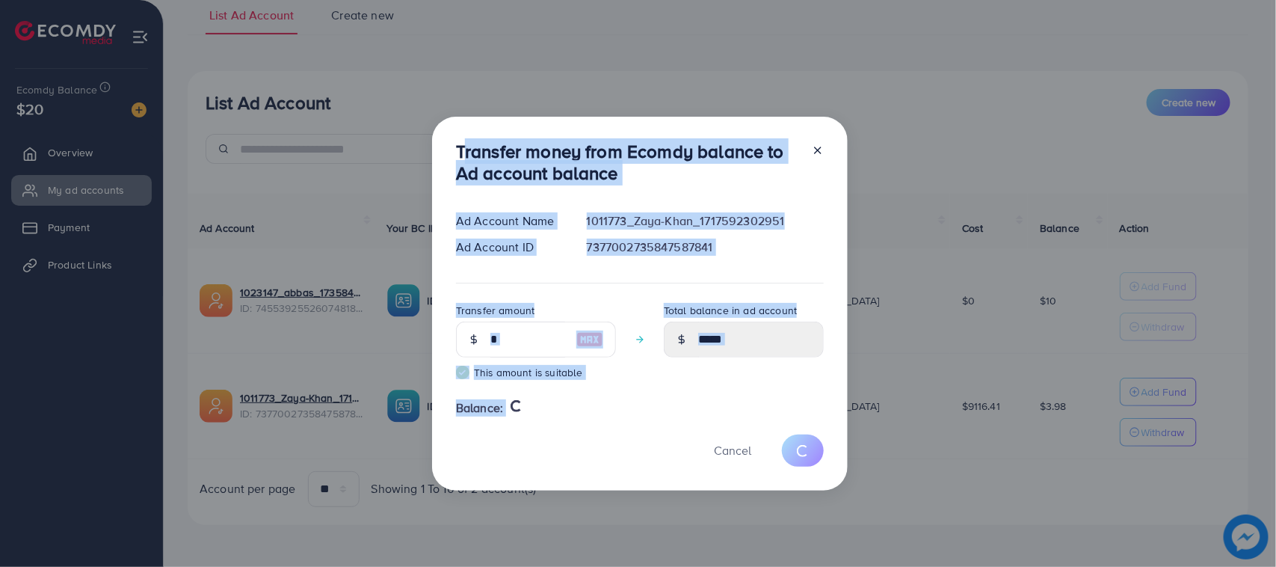
drag, startPoint x: 456, startPoint y: 139, endPoint x: 552, endPoint y: 468, distance: 342.5
click at [552, 468] on div "Transfer money from Ecomdy balance to Ad account balance Ad Account Name 101177…" at bounding box center [640, 304] width 416 height 374
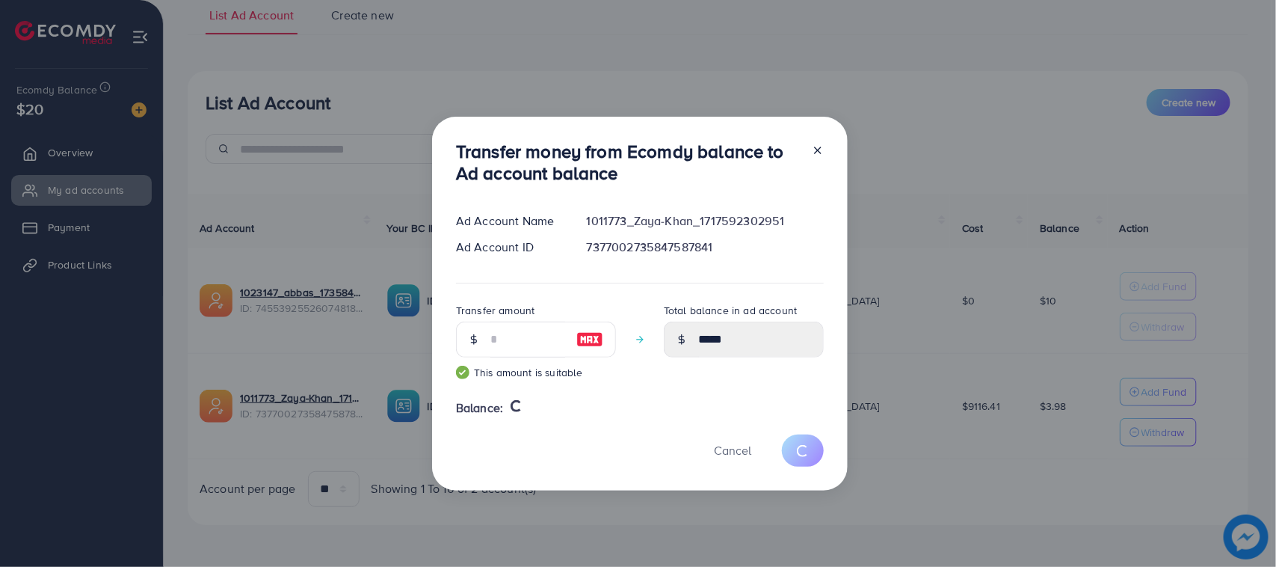
type input "****"
